Goal: Transaction & Acquisition: Book appointment/travel/reservation

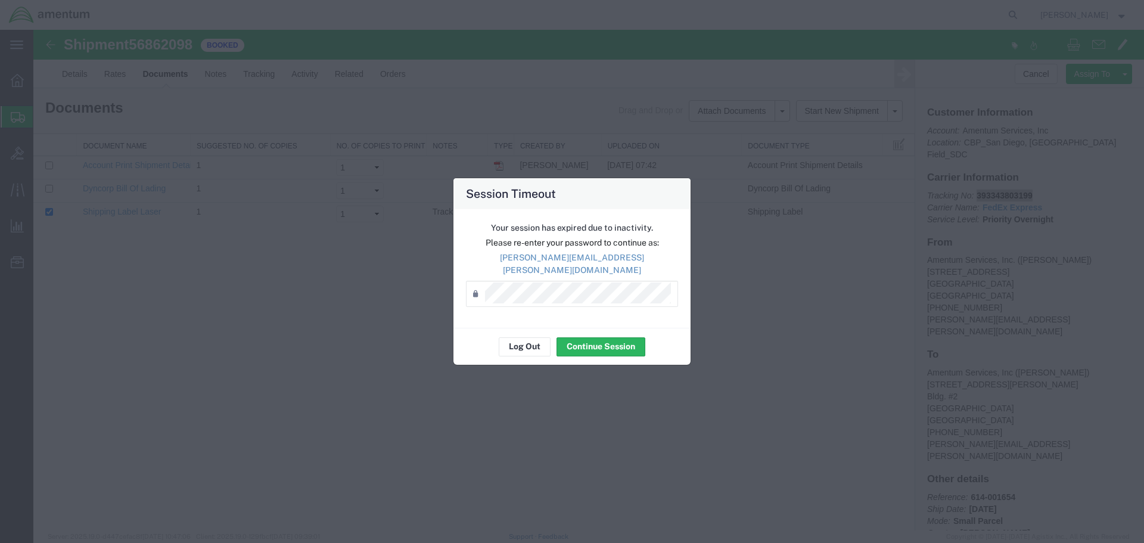
scroll to position [27, 0]
click at [516, 337] on button "Log Out" at bounding box center [525, 346] width 52 height 19
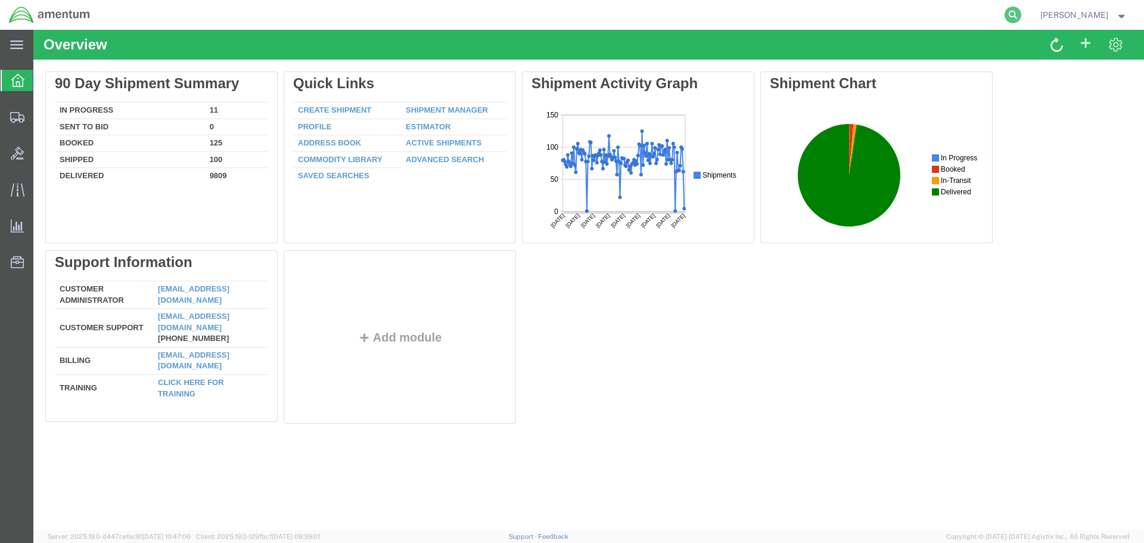
click at [1017, 10] on icon at bounding box center [1013, 15] width 17 height 17
paste input "56864184"
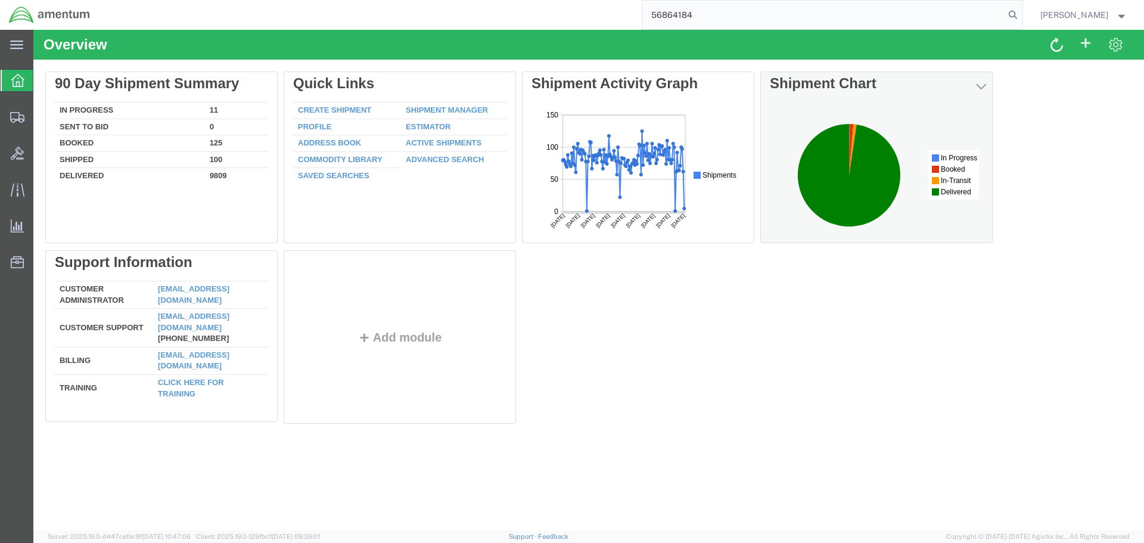
type input "56864184"
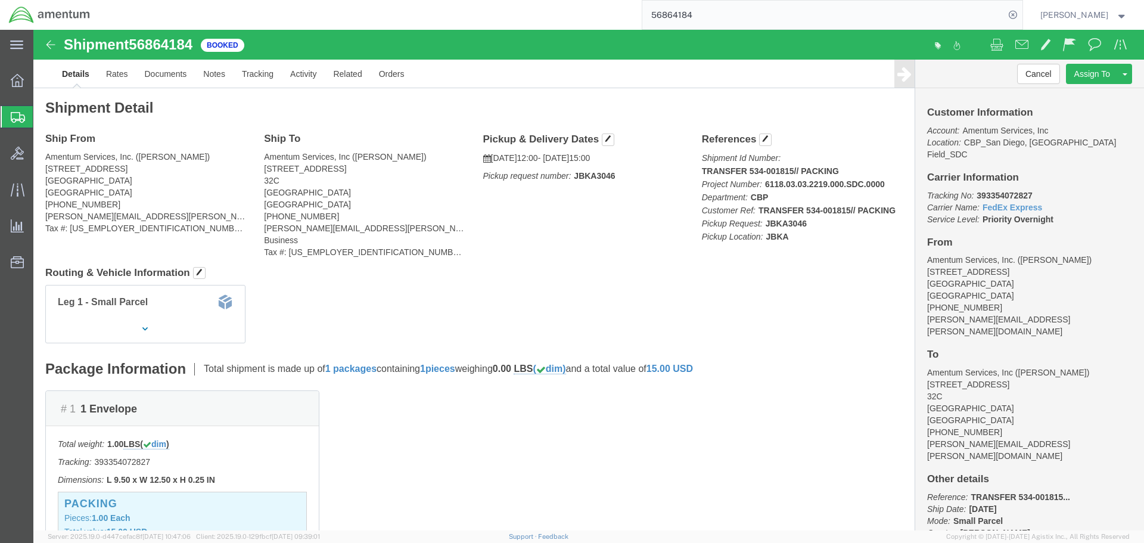
click at [0, 0] on span "Create Shipment" at bounding box center [0, 0] width 0 height 0
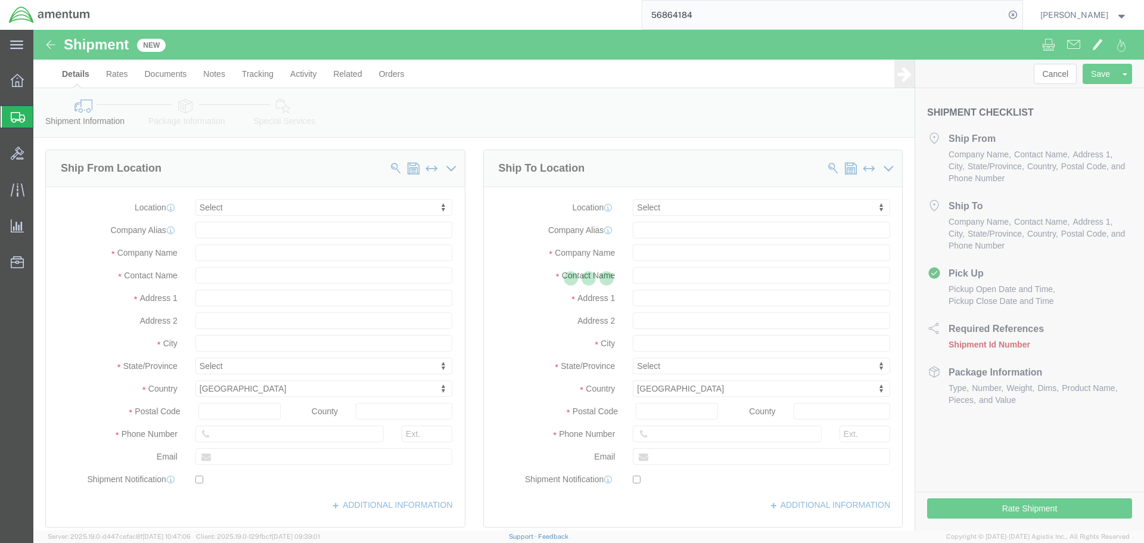
select select
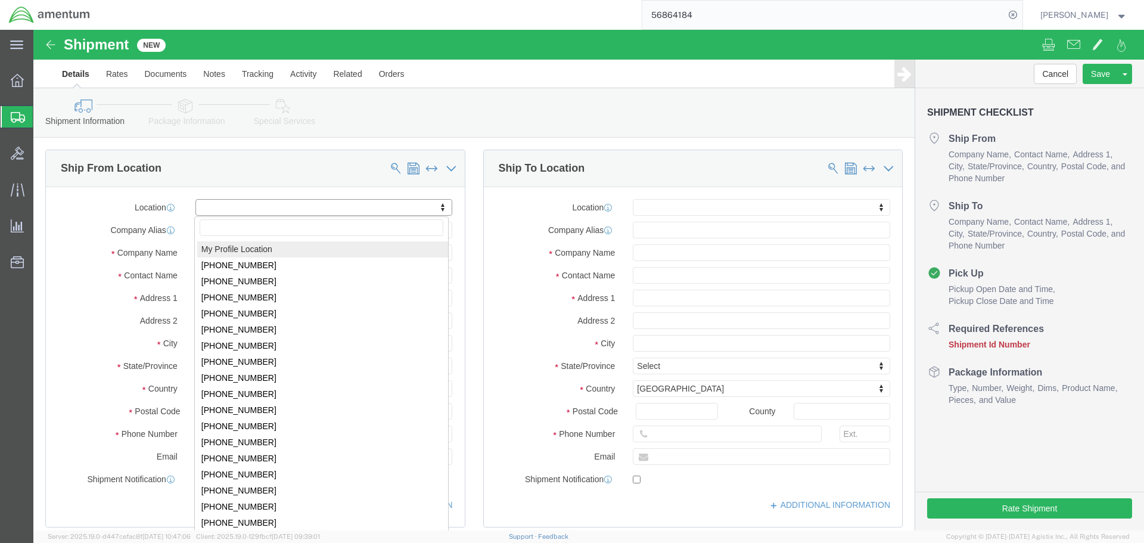
select select "MYPROFILE"
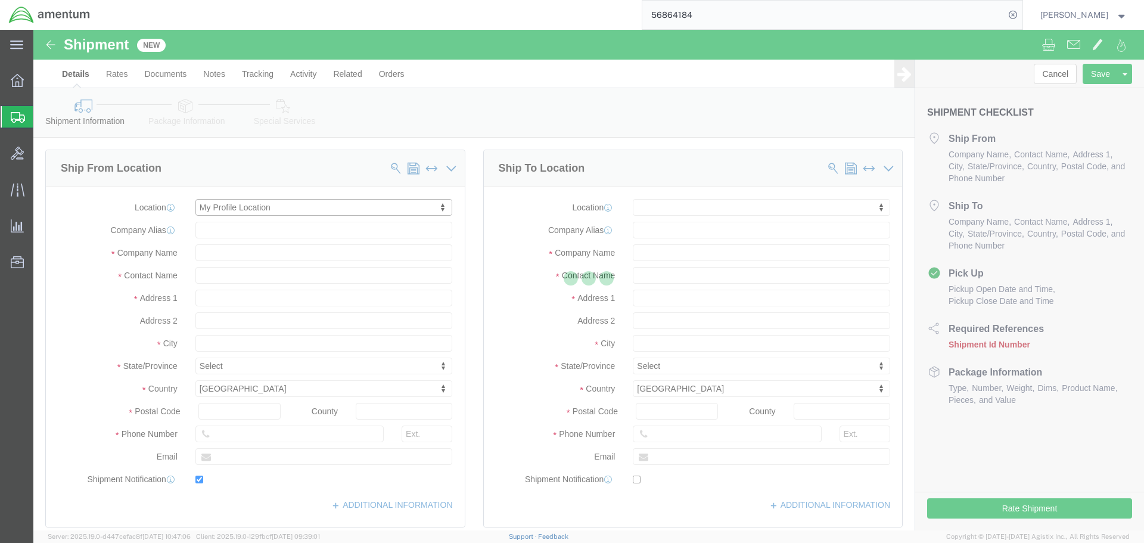
type input "[STREET_ADDRESS]"
type input "92154"
type input "[PHONE_NUMBER]"
type input "[PERSON_NAME][EMAIL_ADDRESS][PERSON_NAME][DOMAIN_NAME]"
checkbox input "true"
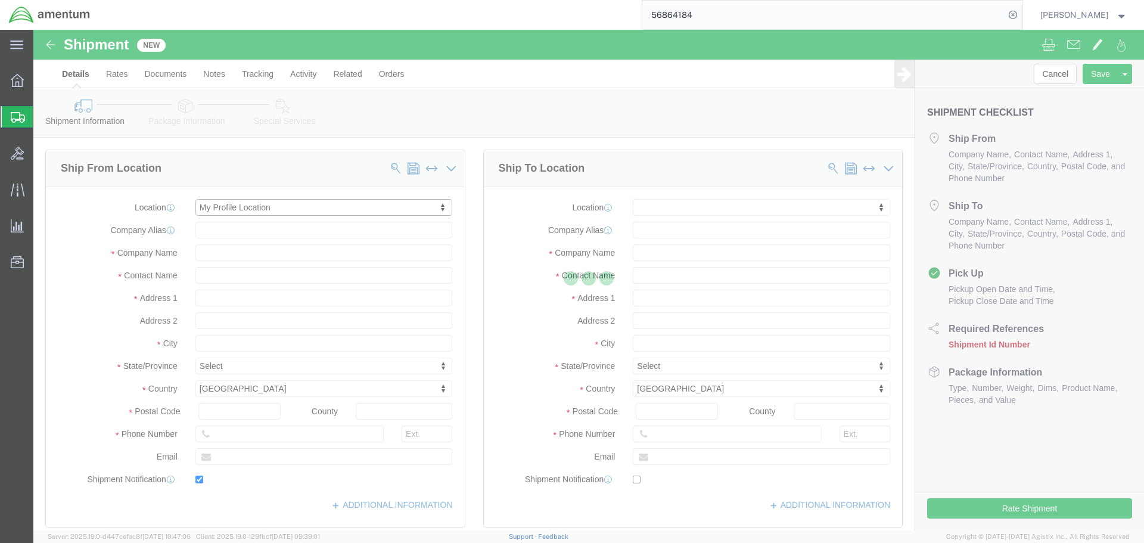
type input "Amentum Services, Inc."
type input "[PERSON_NAME]"
type input "[GEOGRAPHIC_DATA]"
select select "CA"
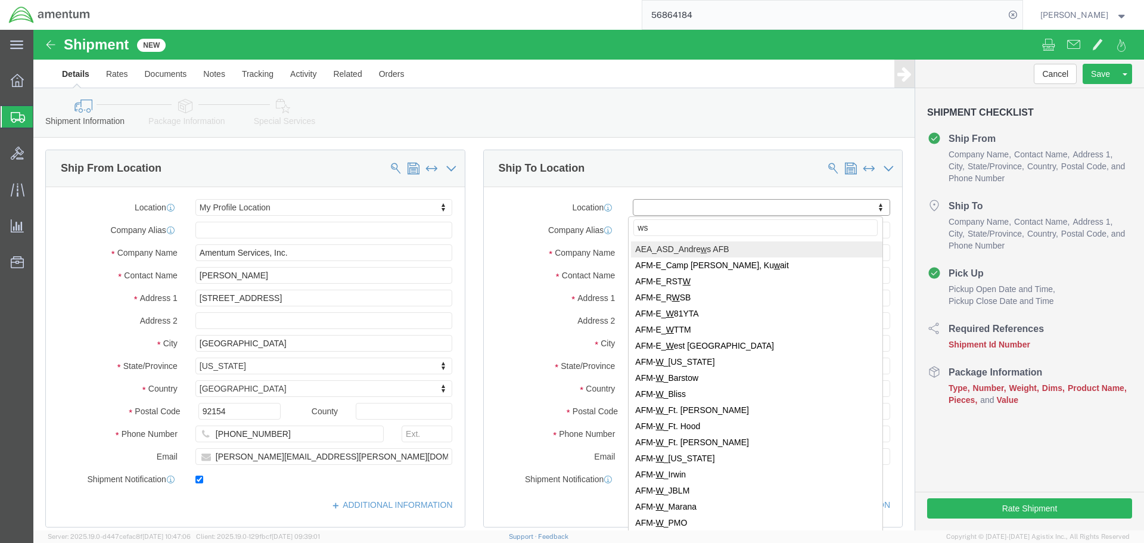
type input "wst"
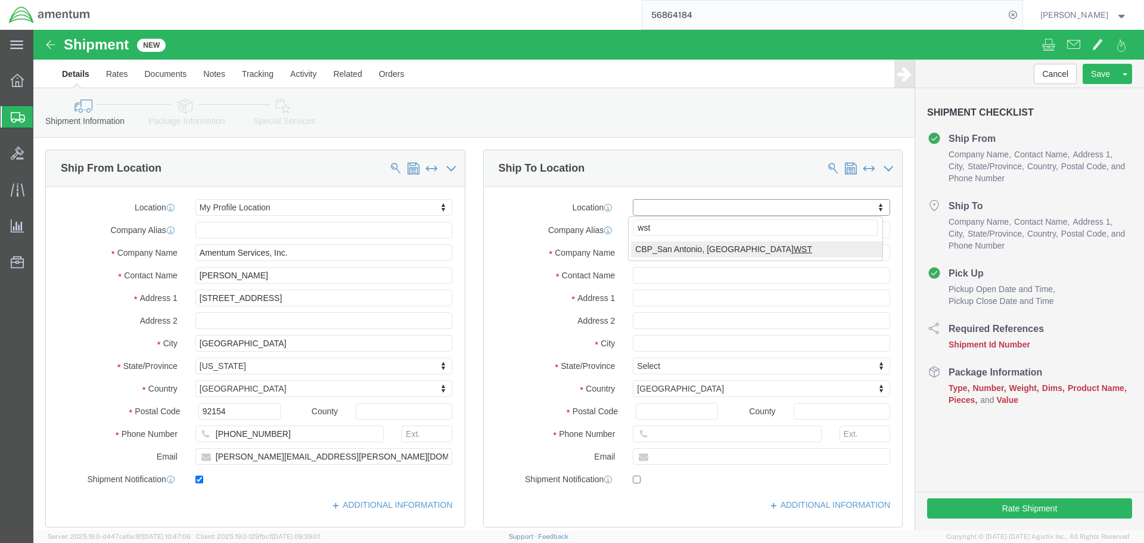
select select "49945"
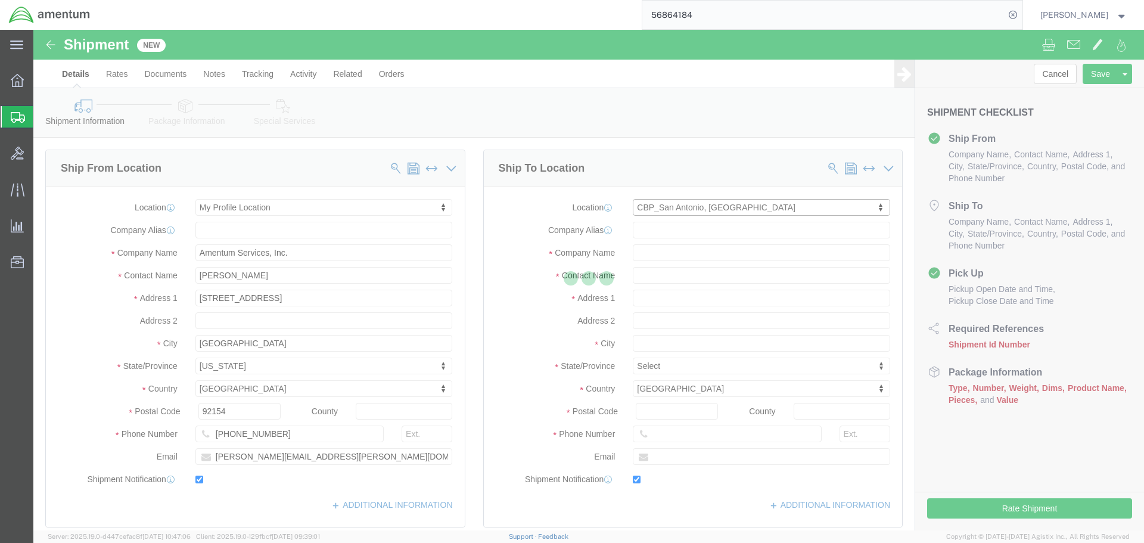
type input "[STREET_ADDRESS][PERSON_NAME]"
type input "Bldg. #2"
type input "78216"
type input "[PHONE_NUMBER]"
type input "[PERSON_NAME][EMAIL_ADDRESS][PERSON_NAME][DOMAIN_NAME]"
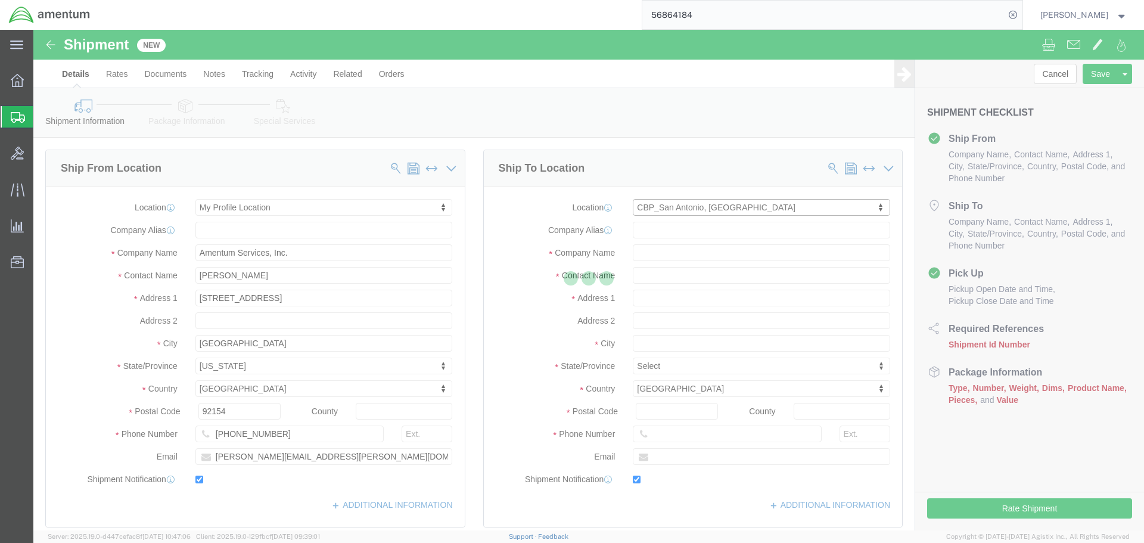
checkbox input "true"
type input "Amentum Services, Inc"
type input "[PERSON_NAME]"
type input "San Antonio"
select select "[GEOGRAPHIC_DATA]"
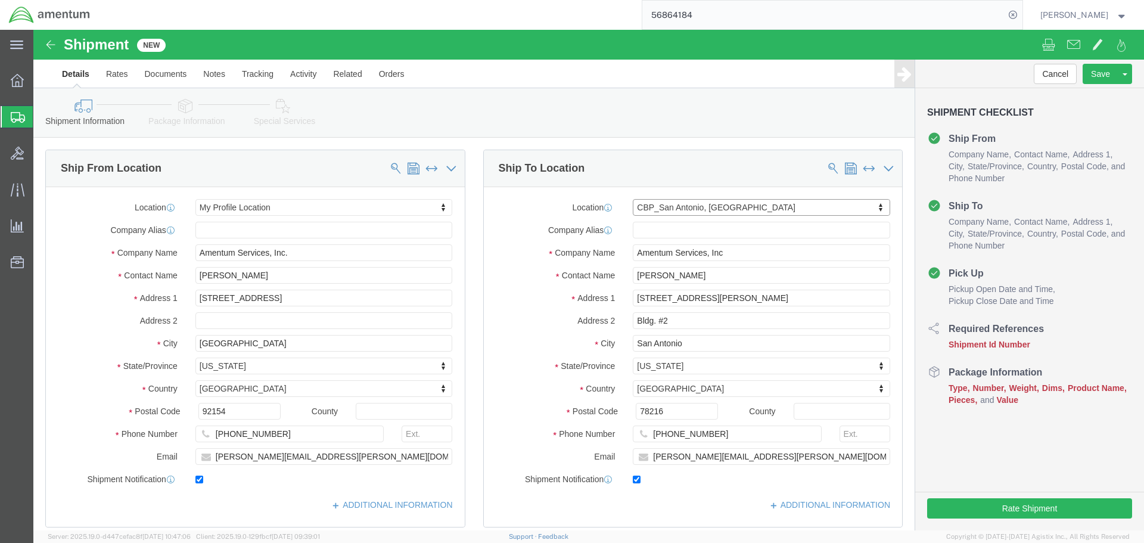
scroll to position [358, 0]
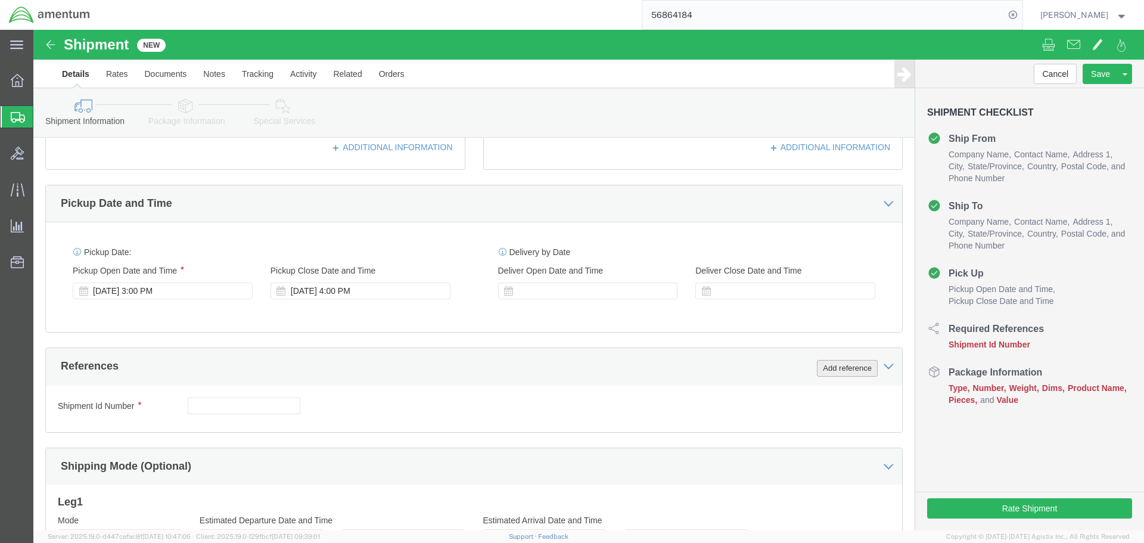
click button "Add reference"
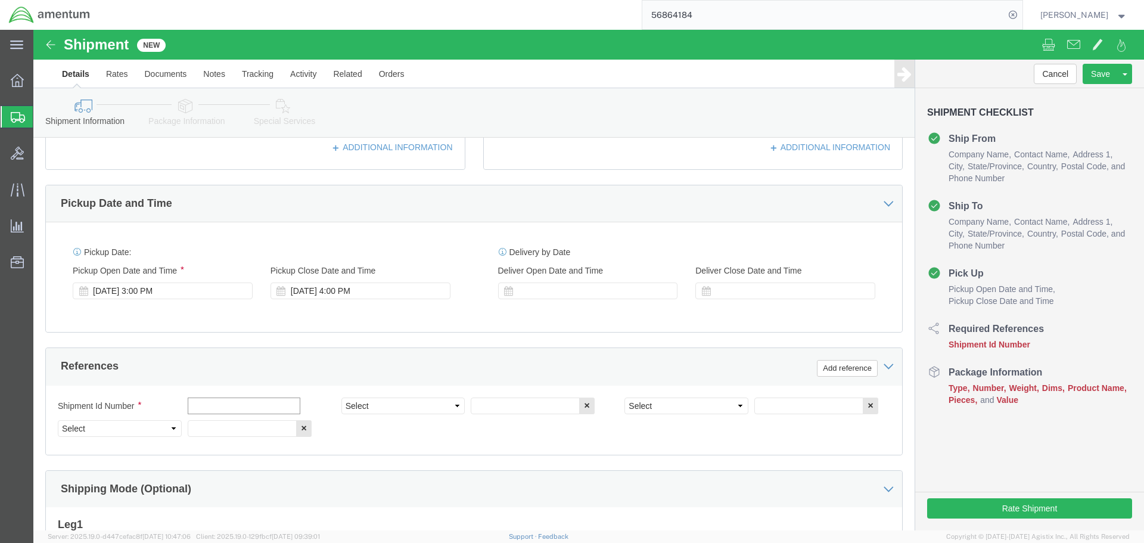
click input "text"
type input "614-002008"
select select "PROJNUM"
type input "6118.03.03.2219.000.SDC.0000"
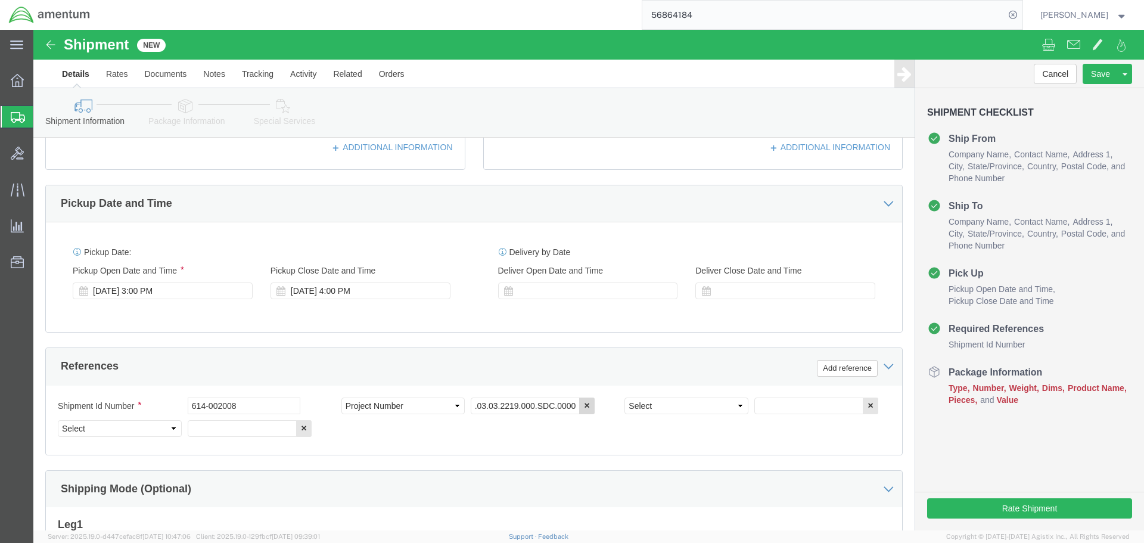
scroll to position [0, 0]
select select "DEPT"
type input "CBP"
select select "CUSTREF"
click input "R"
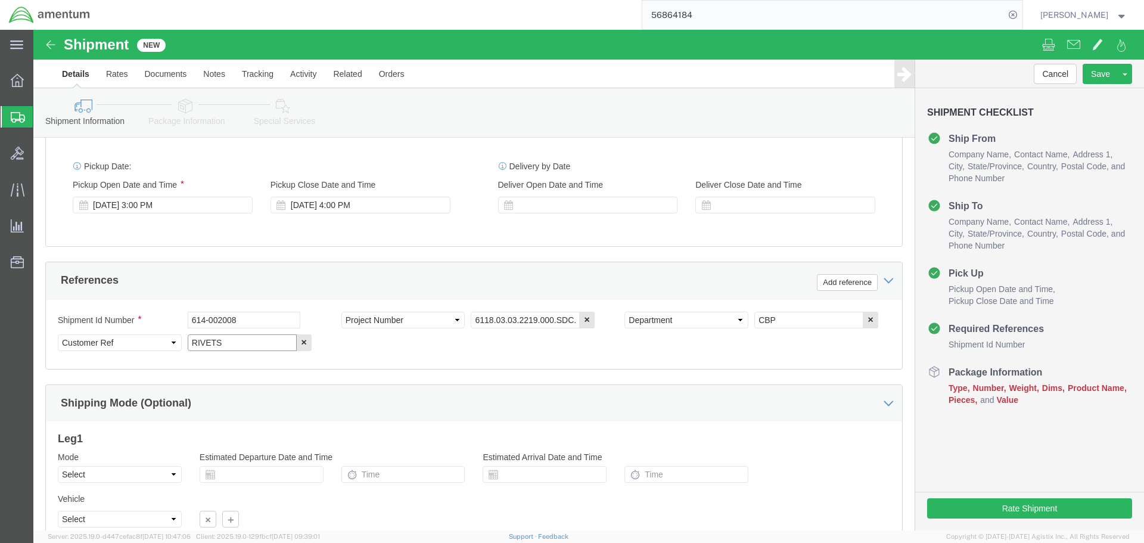
scroll to position [545, 0]
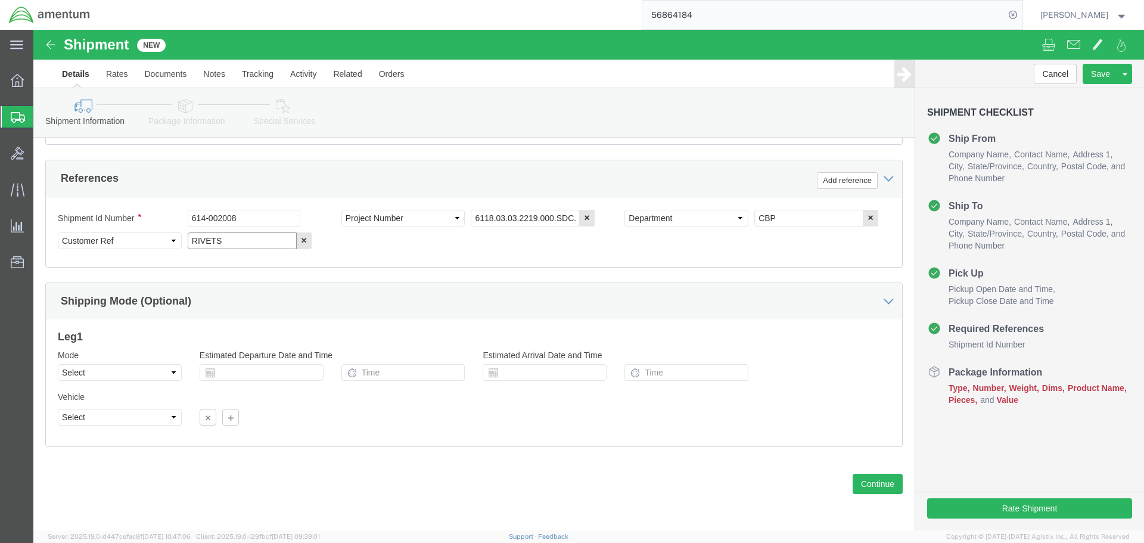
type input "RIVETS"
click div "Previous Continue"
click button "Continue"
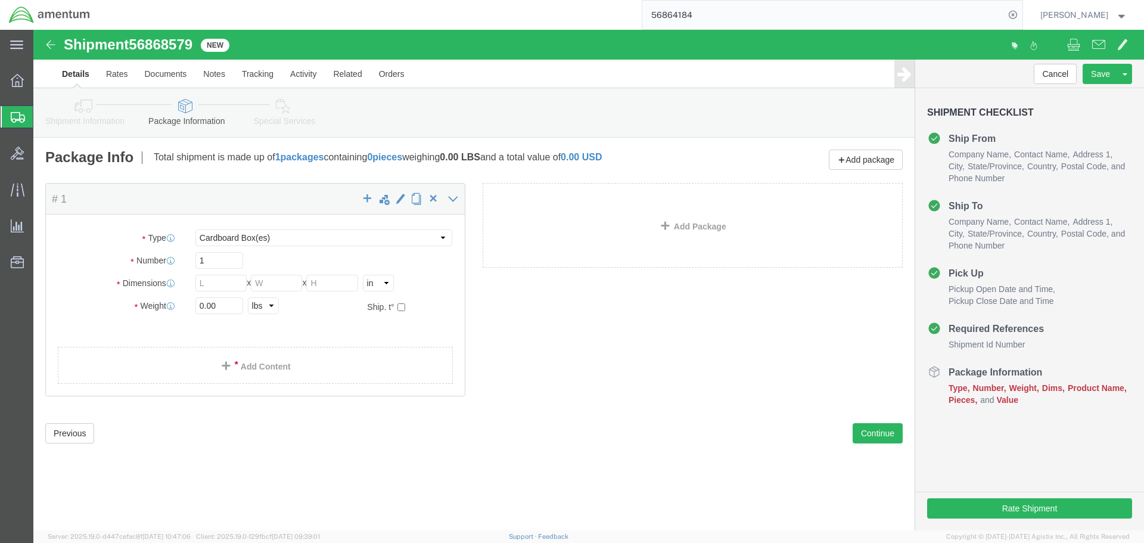
click div "Package Type Select BCK Boxes Bale(s) Basket(s) Bolt(s) Bottle(s) Buckets Bulk …"
click select "Select BCK Boxes Bale(s) Basket(s) Bolt(s) Bottle(s) Buckets Bulk Bundle(s) Can…"
select select "ENV"
click select "Select BCK Boxes Bale(s) Basket(s) Bolt(s) Bottle(s) Buckets Bulk Bundle(s) Can…"
type input "9.50"
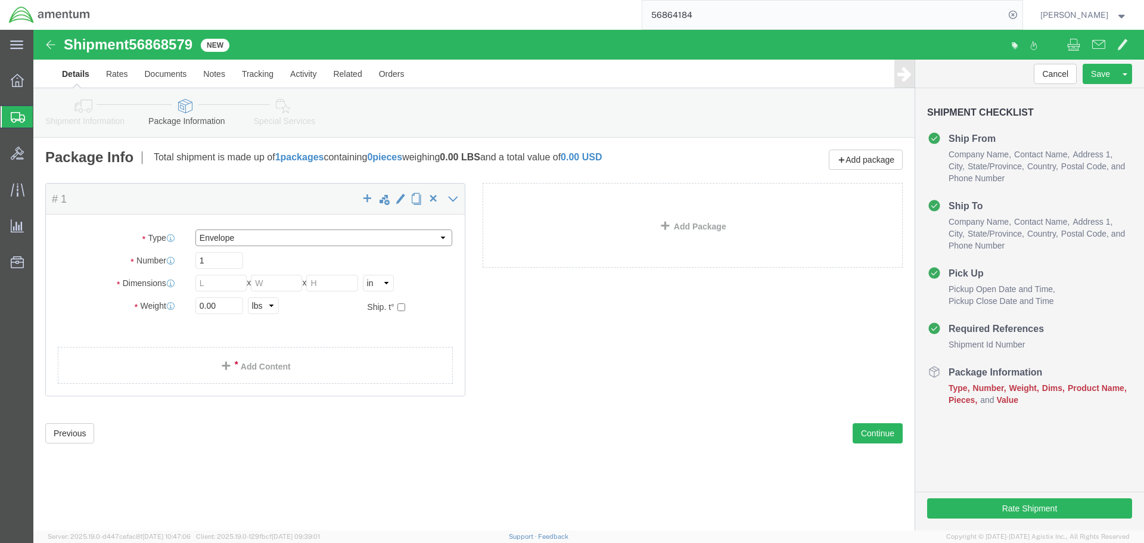
type input "12.50"
type input "0.25"
type input "1"
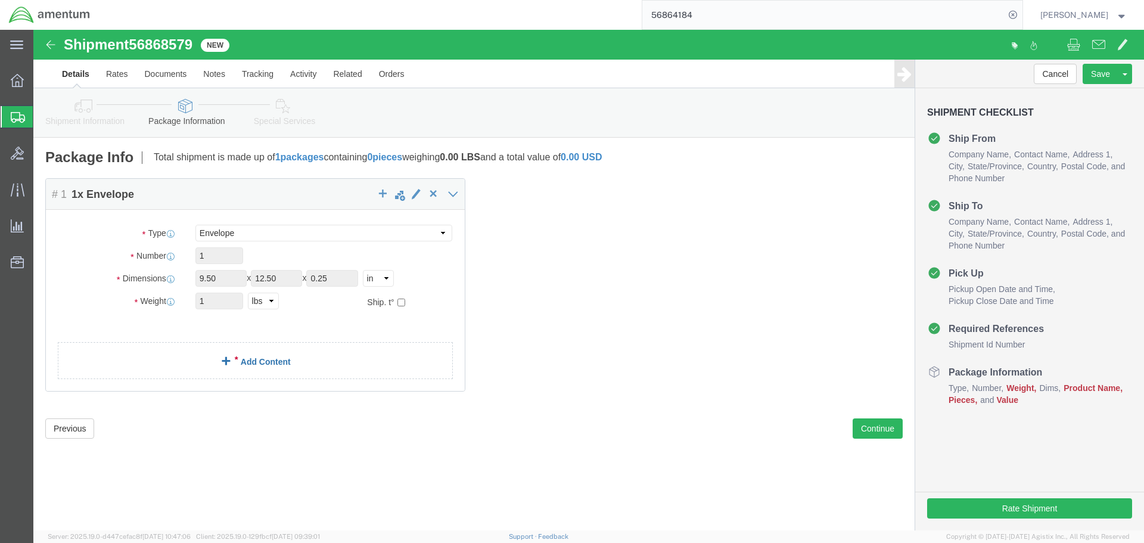
click link "Add Content"
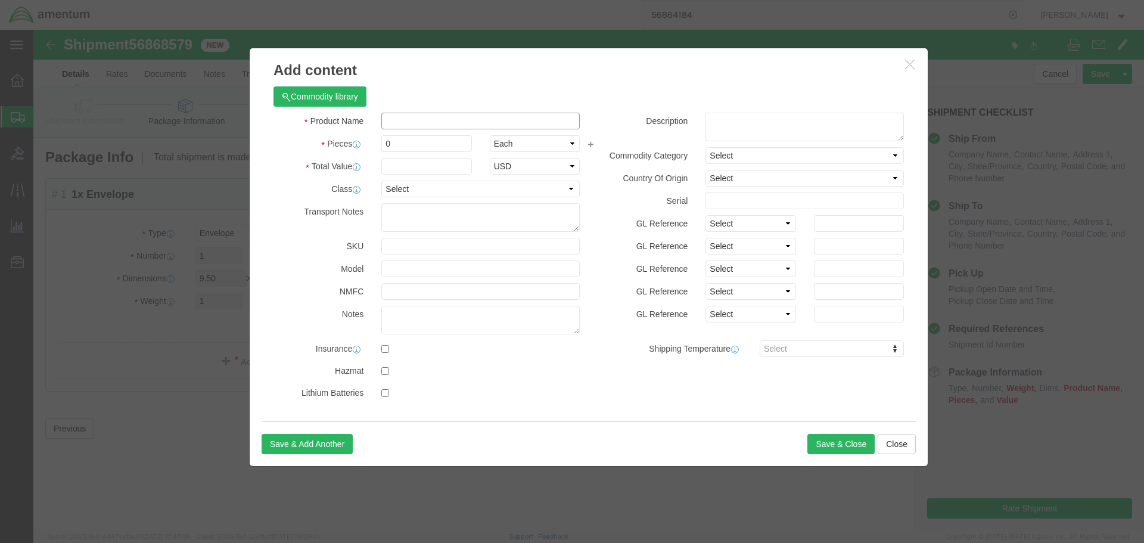
click input "text"
type input "RIVET"
select select "USD"
type input "21217DC4010J"
type input "RIVET"
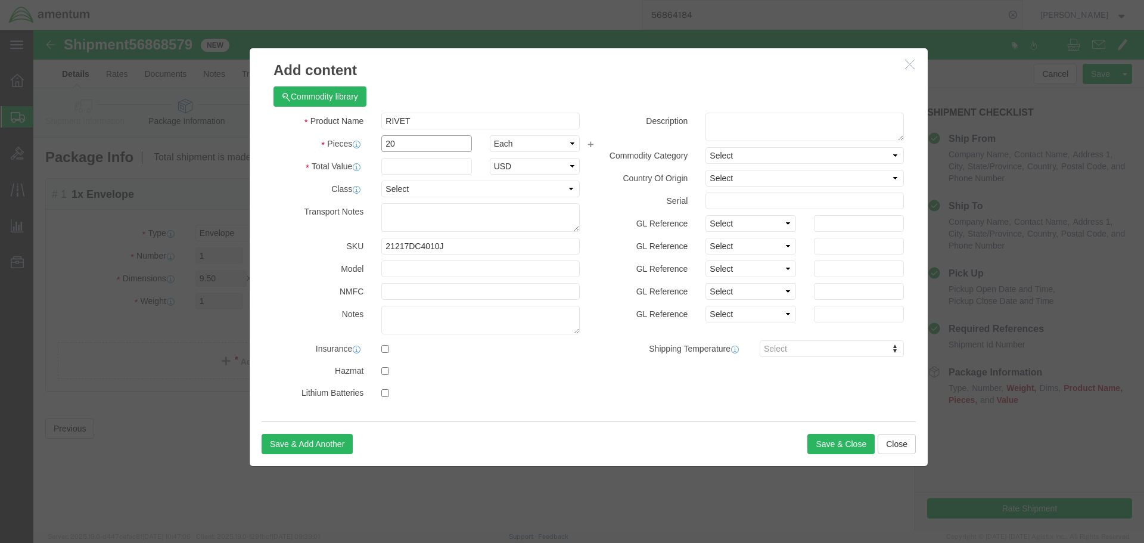
type input "20"
type input "24"
click button "Save & Close"
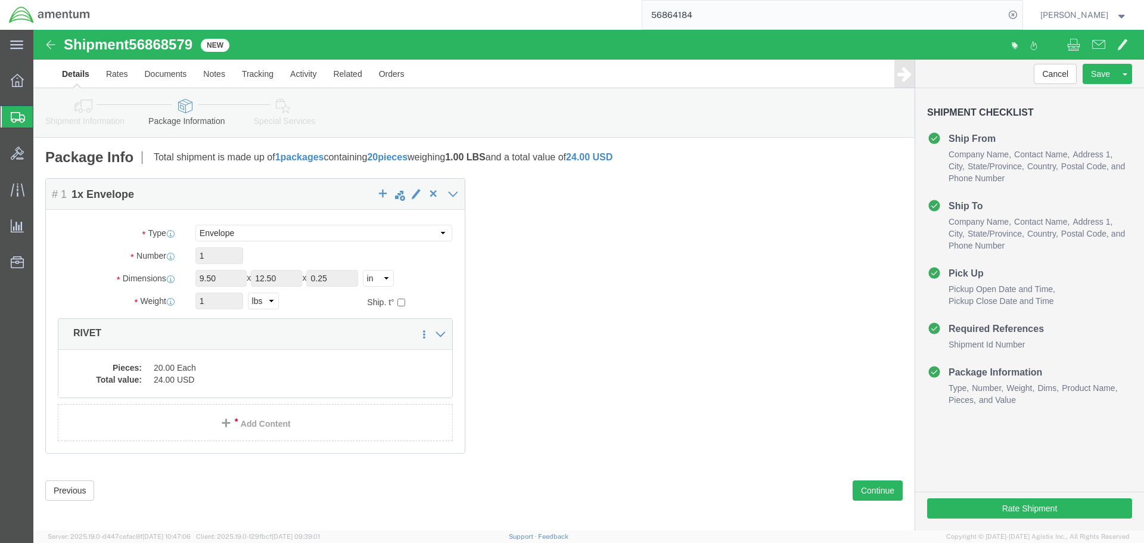
click div "Previous Continue"
click button "Continue"
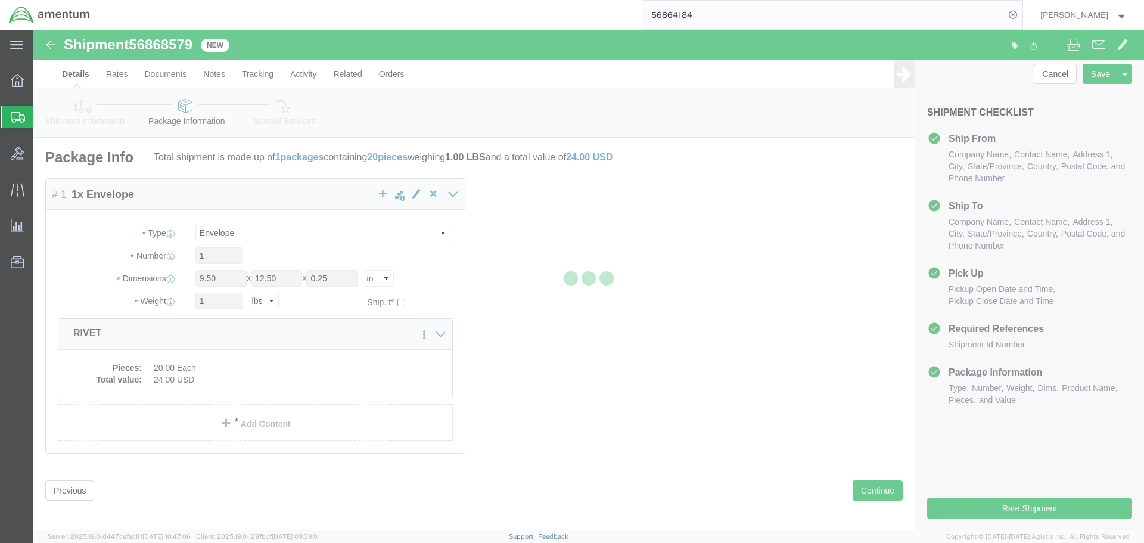
select select
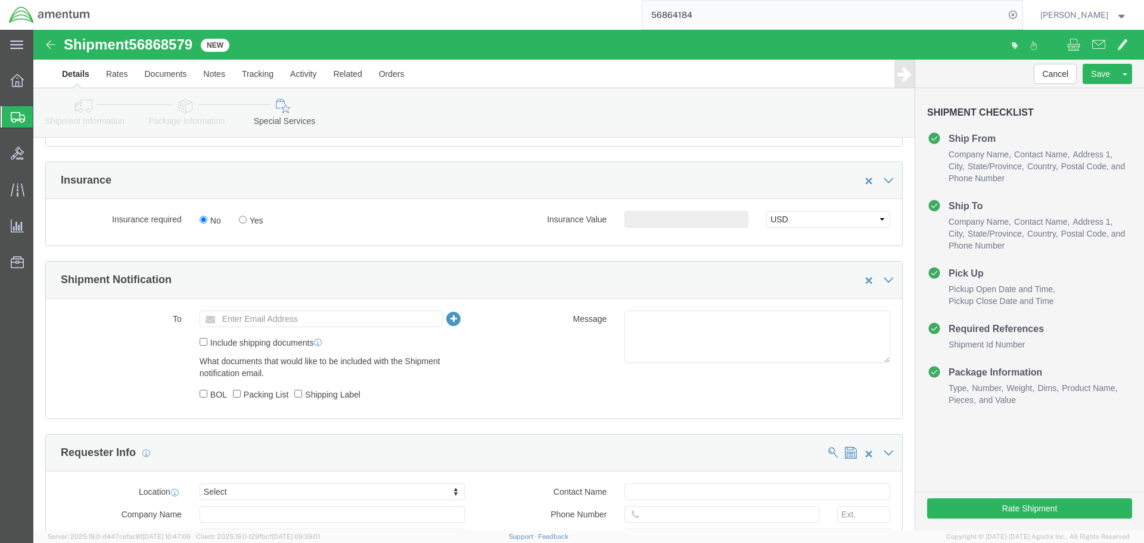
scroll to position [715, 0]
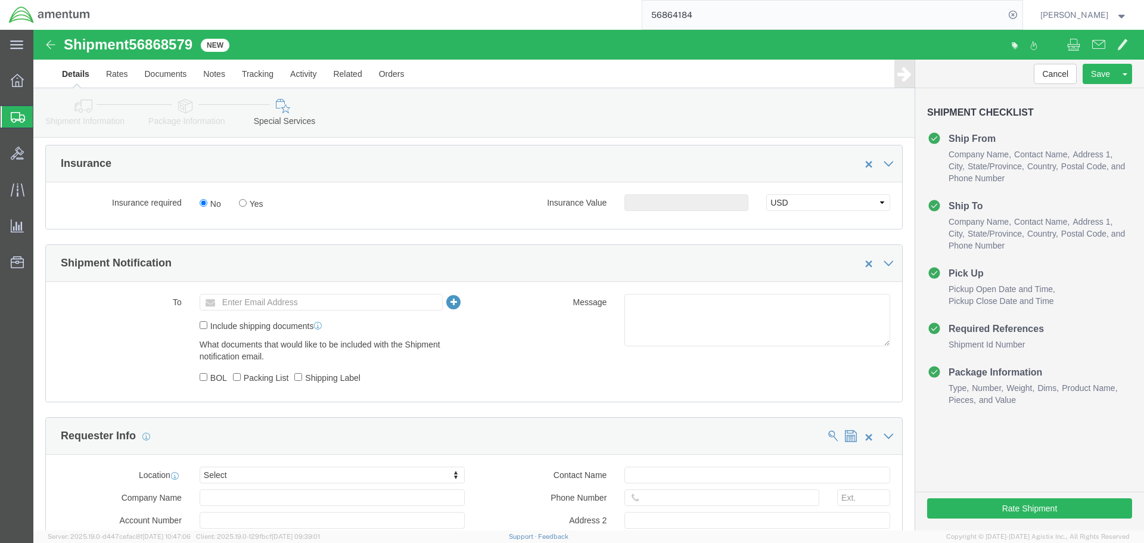
click div "To Enter Email Address Include shipping documents What documents that would lik…"
click input "text"
type input "R"
type input "Enter Email Address"
type input "[PERSON_NAME][EMAIL_ADDRESS][PERSON_NAME][DOMAIN_NAME]"
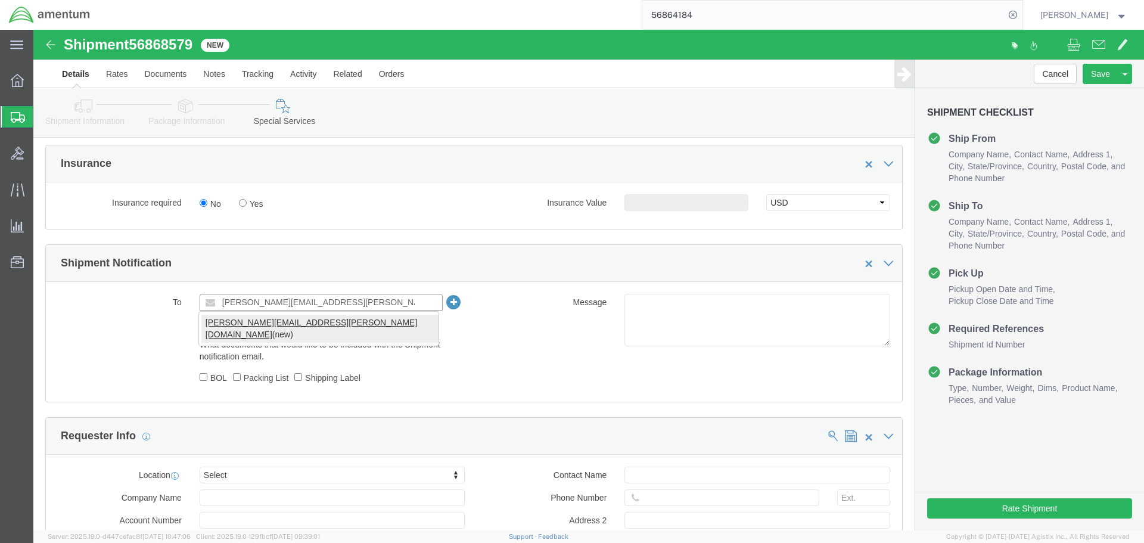
type input "[PERSON_NAME][EMAIL_ADDRESS][PERSON_NAME][DOMAIN_NAME]"
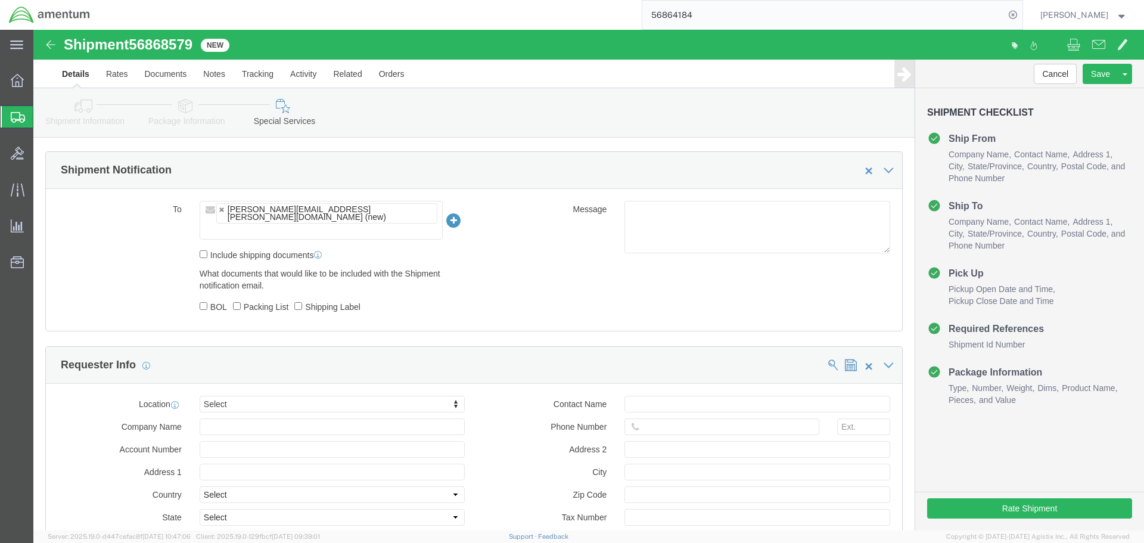
scroll to position [756, 0]
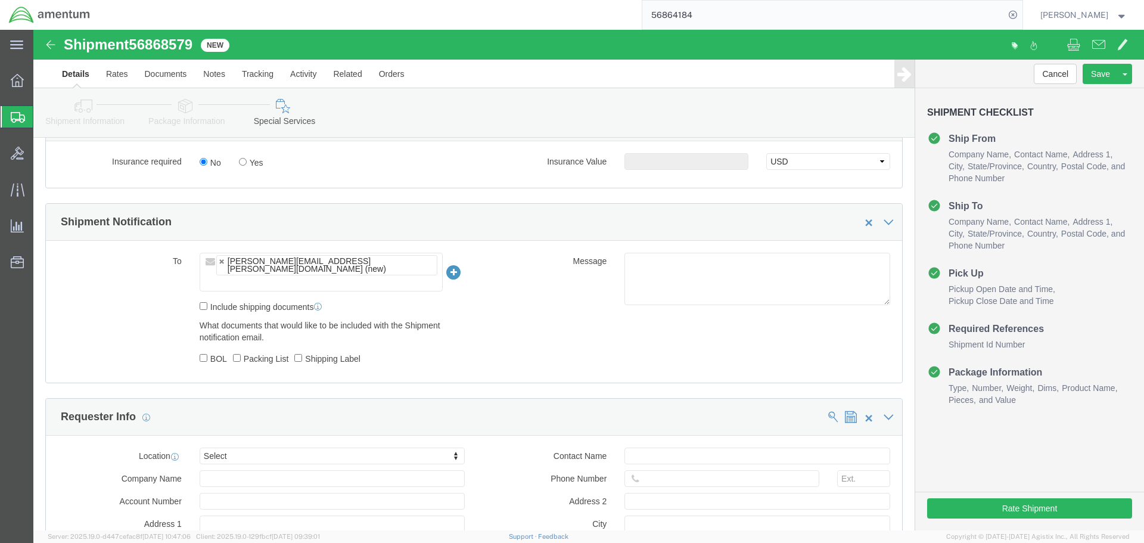
click div "To [PERSON_NAME][EMAIL_ADDRESS][PERSON_NAME][DOMAIN_NAME] (new) [PERSON_NAME][E…"
click input "text"
paste input "[PERSON_NAME][EMAIL_ADDRESS][PERSON_NAME][DOMAIN_NAME]"
type input "[PERSON_NAME][EMAIL_ADDRESS][PERSON_NAME][DOMAIN_NAME]"
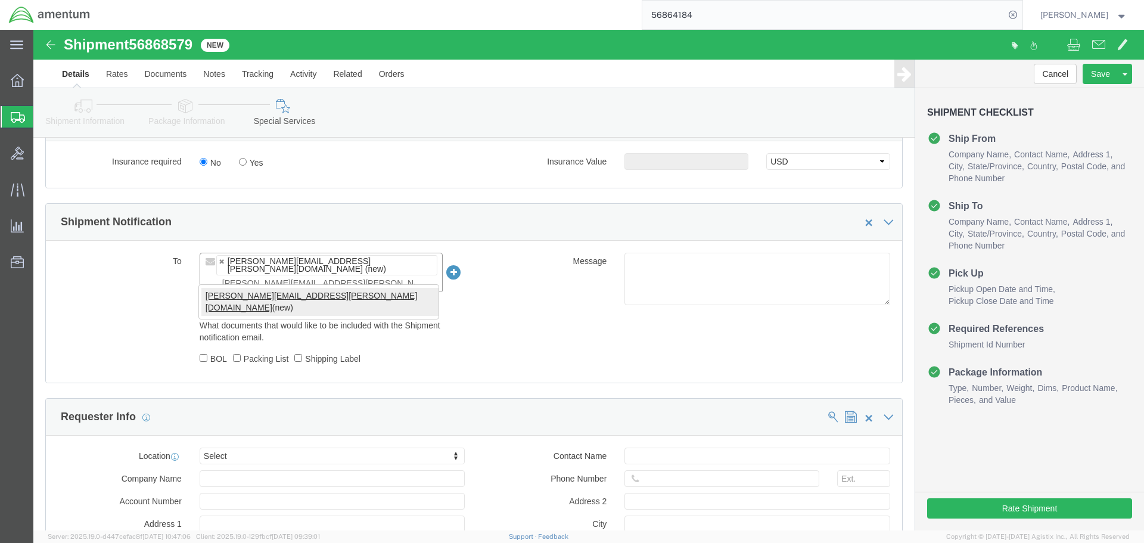
type input "[PERSON_NAME][EMAIL_ADDRESS][PERSON_NAME][DOMAIN_NAME],[PERSON_NAME][DOMAIN_NAM…"
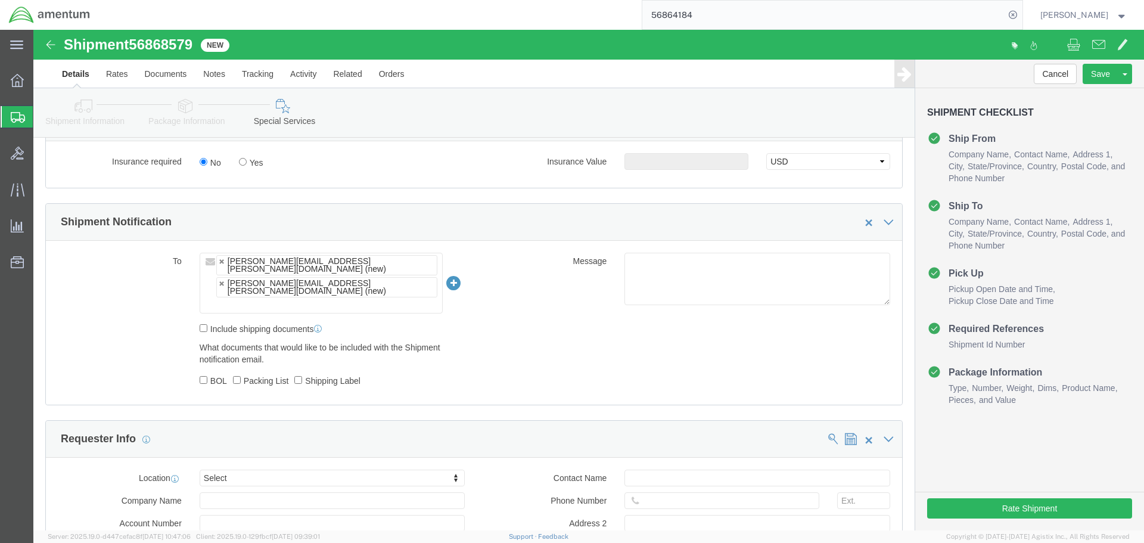
click ul "[PERSON_NAME][EMAIL_ADDRESS][PERSON_NAME][DOMAIN_NAME] (new) [PERSON_NAME][EMAI…"
paste input "[PERSON_NAME][EMAIL_ADDRESS][PERSON_NAME][DOMAIN_NAME]"
type input "[PERSON_NAME][EMAIL_ADDRESS][PERSON_NAME][DOMAIN_NAME]"
type input "[PERSON_NAME][EMAIL_ADDRESS][PERSON_NAME][DOMAIN_NAME],[PERSON_NAME][DOMAIN_NAM…"
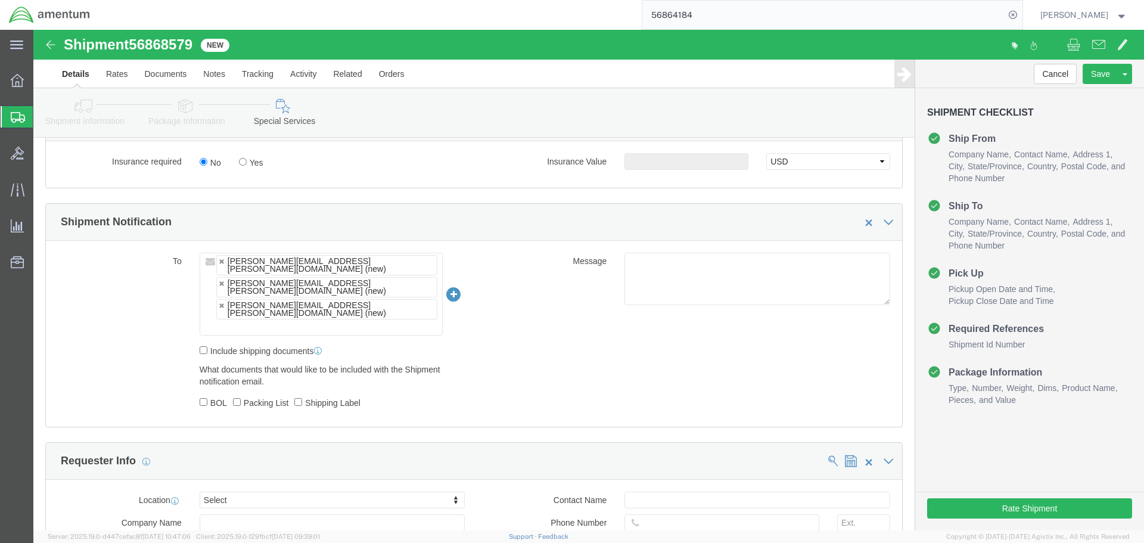
scroll to position [1114, 0]
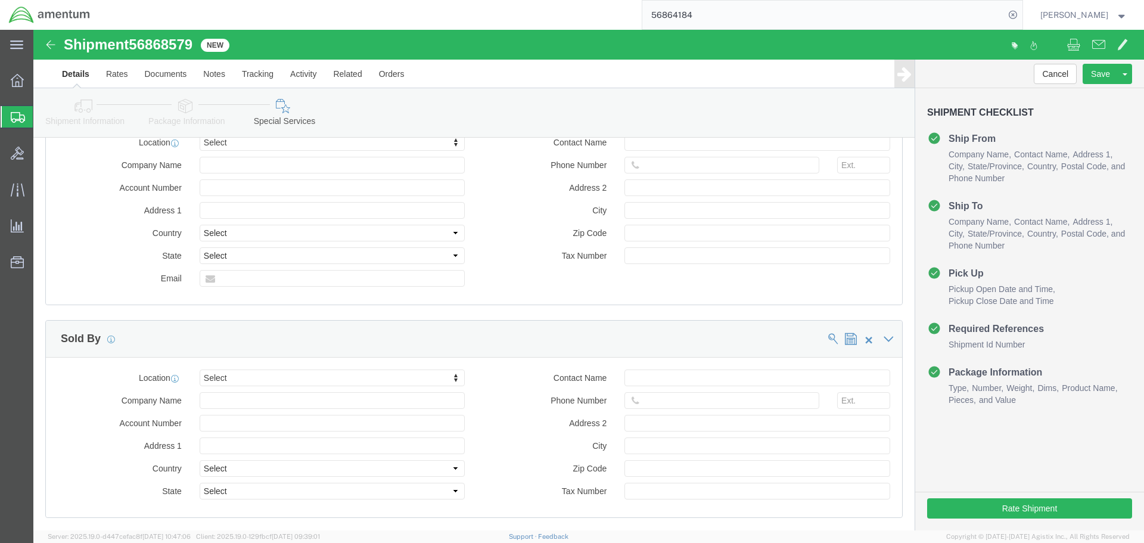
click div "Rate Shipment"
click button "Rate Shipment"
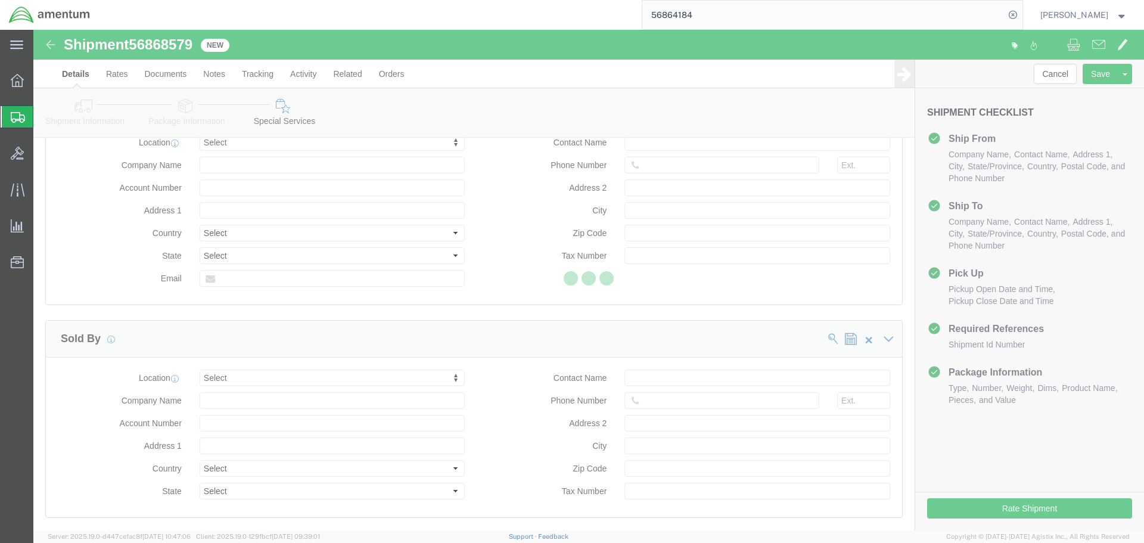
scroll to position [74, 0]
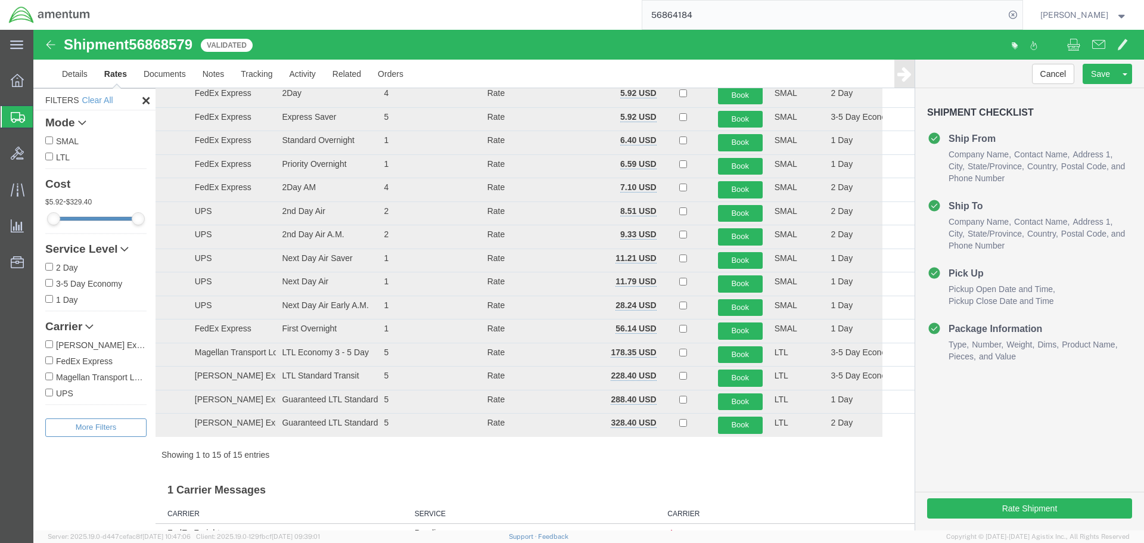
click at [104, 359] on label "FedEx Express" at bounding box center [95, 360] width 101 height 13
click at [53, 359] on input "FedEx Express" at bounding box center [49, 360] width 8 height 8
checkbox input "true"
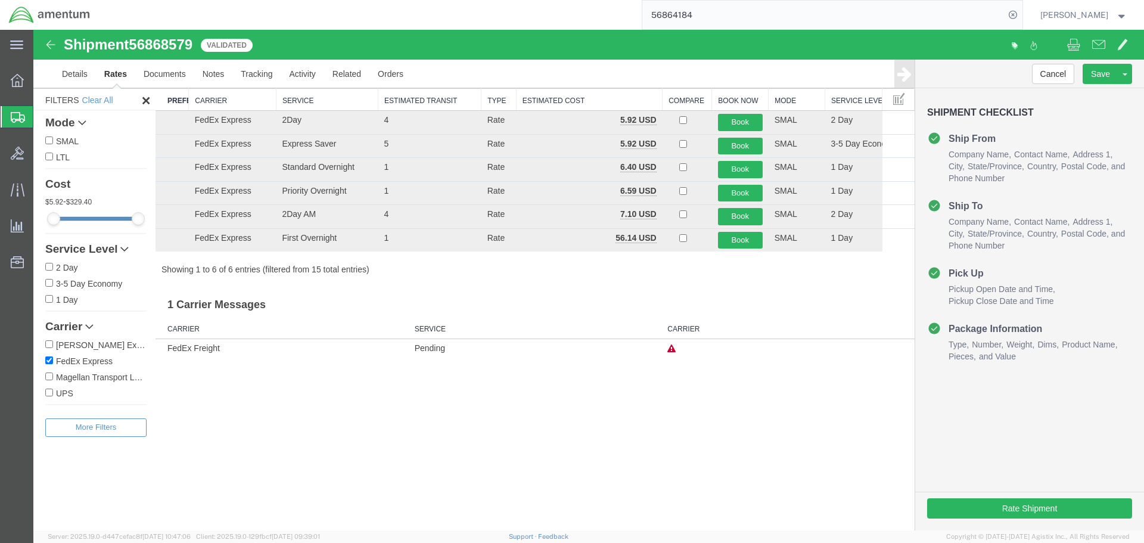
scroll to position [0, 0]
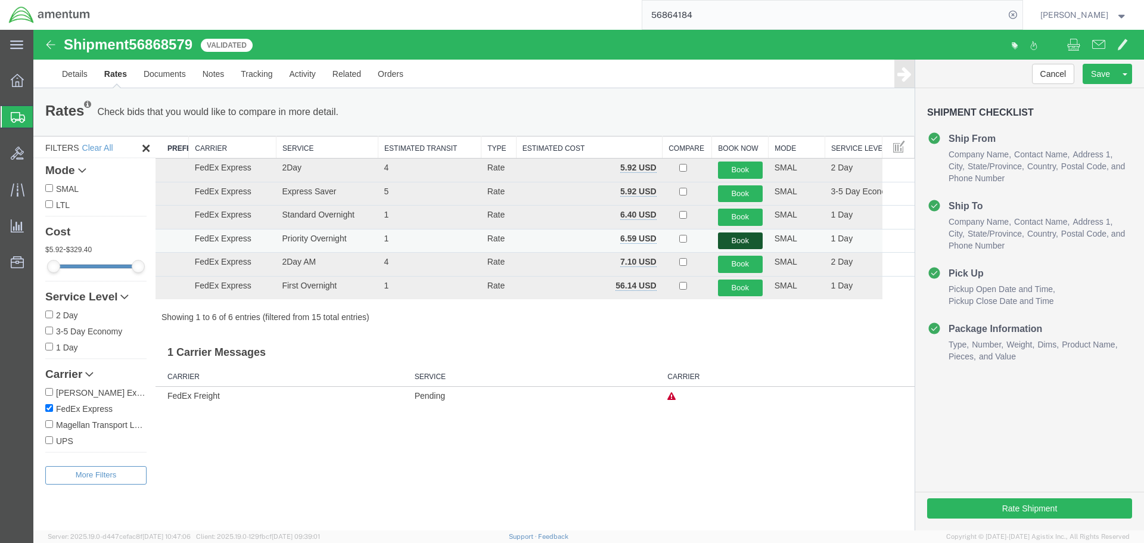
click at [732, 238] on button "Book" at bounding box center [740, 240] width 45 height 17
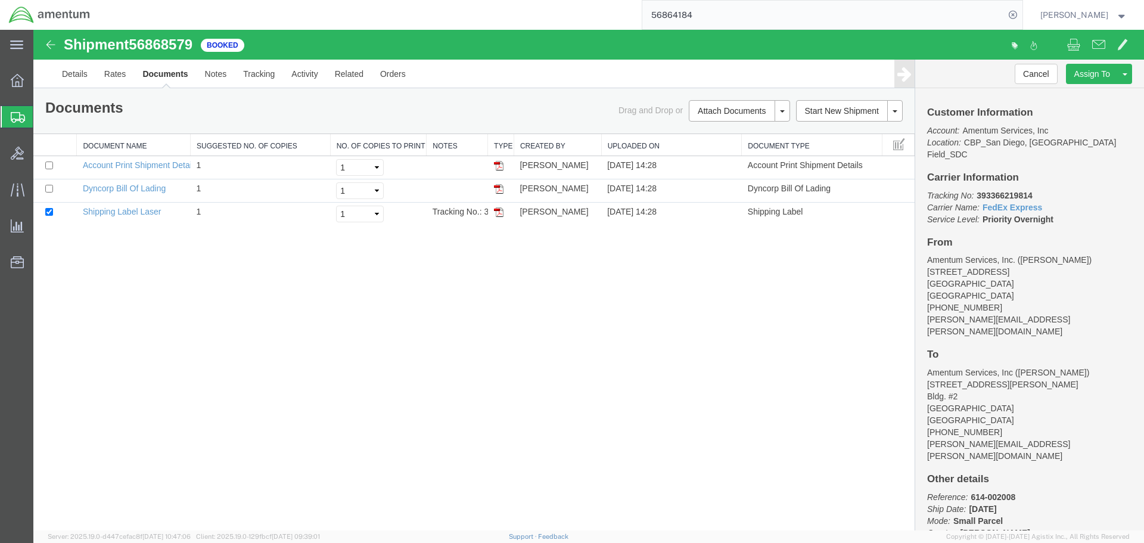
click at [997, 191] on b "393366219814" at bounding box center [1004, 196] width 55 height 10
copy b "393366219814"
click at [618, 383] on div "Shipment 56868579 3 of 3 Booked Details Rates Documents Notes Tracking Activity…" at bounding box center [588, 280] width 1111 height 501
